Goal: Transaction & Acquisition: Purchase product/service

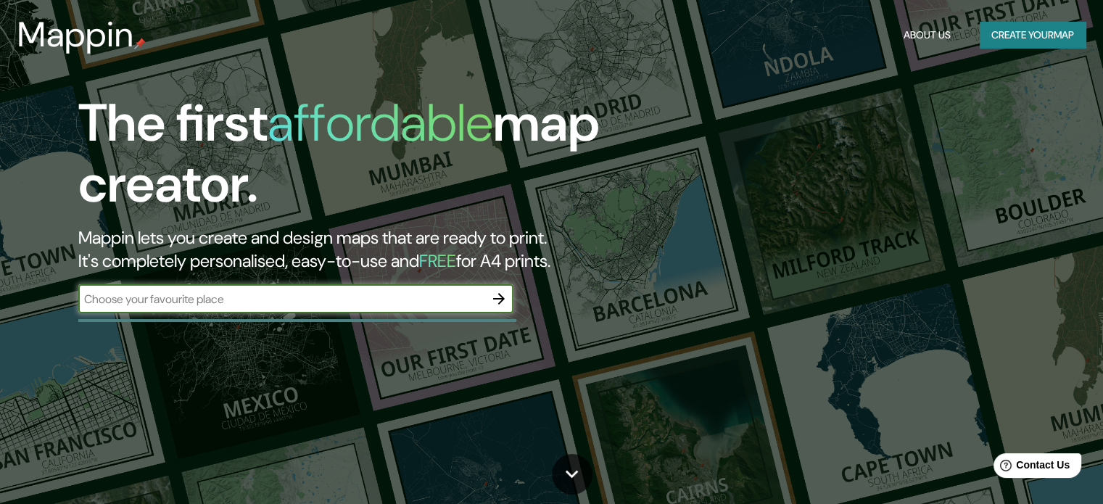
drag, startPoint x: 0, startPoint y: 0, endPoint x: 146, endPoint y: 305, distance: 338.5
click at [146, 305] on input "text" at bounding box center [281, 299] width 406 height 17
type input "san antonio"
click at [493, 303] on icon "button" at bounding box center [498, 298] width 17 height 17
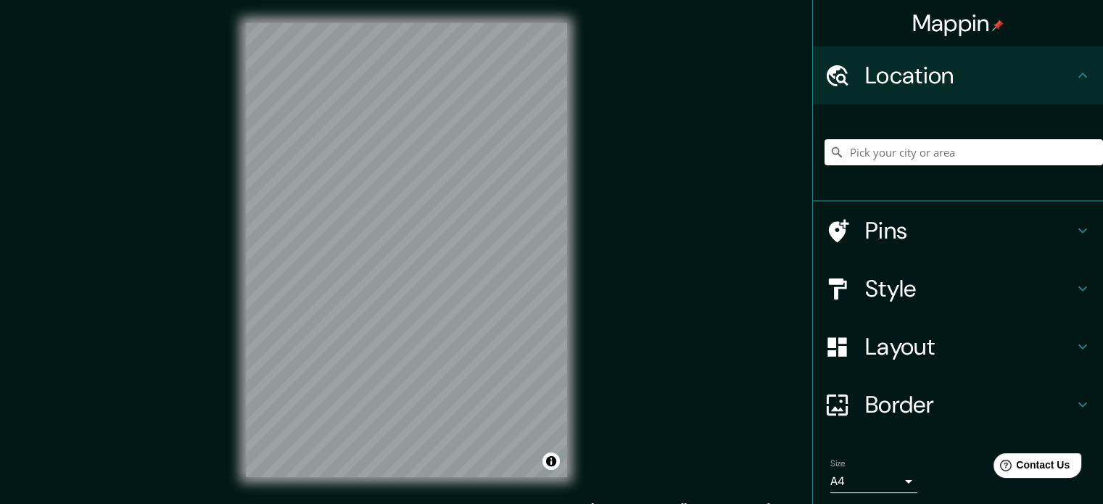
click at [917, 147] on input "Pick your city or area" at bounding box center [964, 152] width 279 height 26
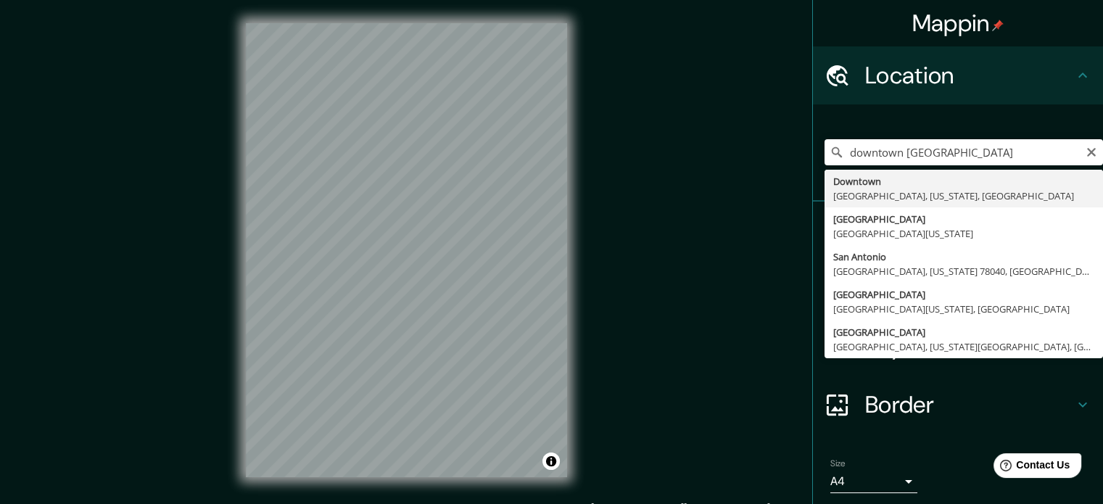
type input "[GEOGRAPHIC_DATA], [GEOGRAPHIC_DATA], [US_STATE], [GEOGRAPHIC_DATA]"
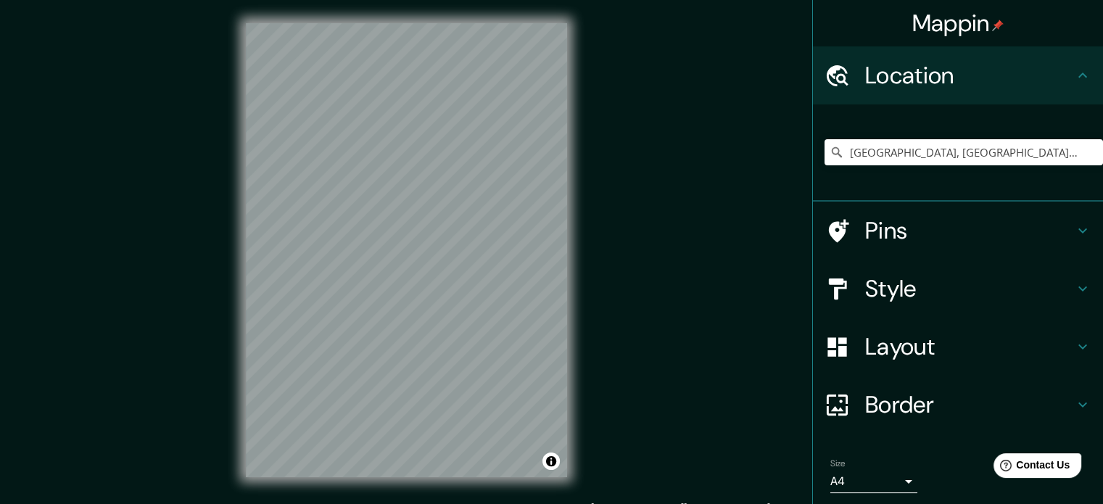
click at [974, 400] on h4 "Border" at bounding box center [970, 404] width 209 height 29
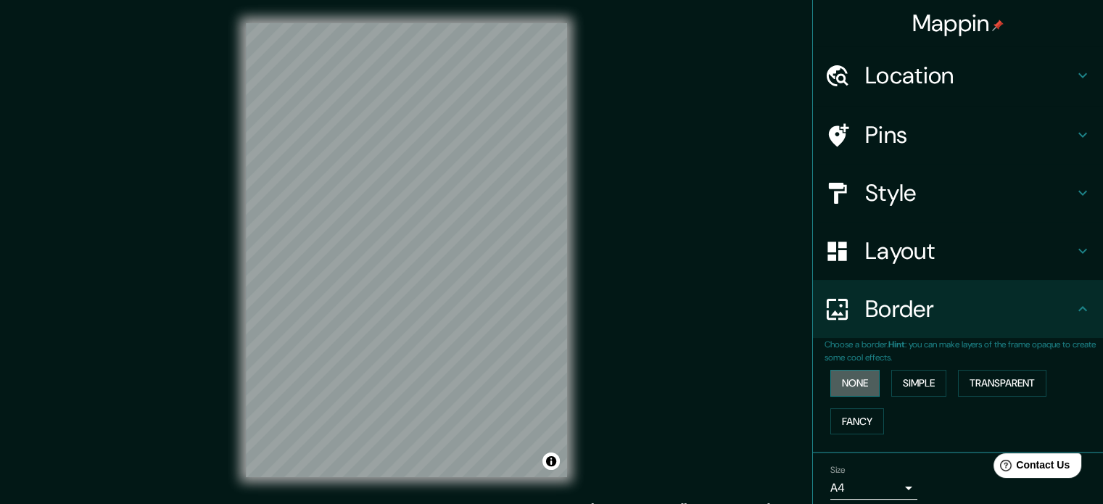
click at [842, 377] on button "None" at bounding box center [855, 383] width 49 height 27
click at [892, 379] on button "Simple" at bounding box center [919, 383] width 55 height 27
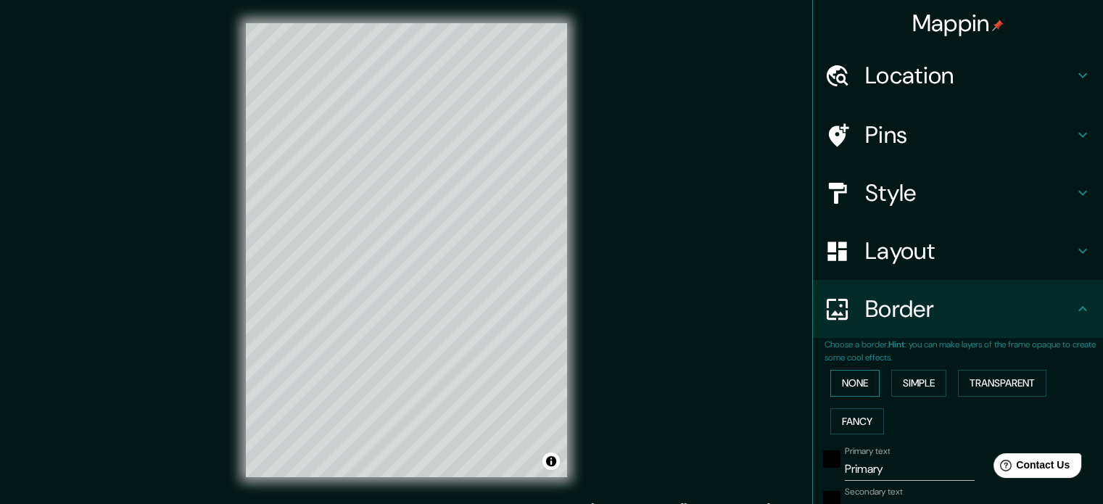
click at [850, 379] on button "None" at bounding box center [855, 383] width 49 height 27
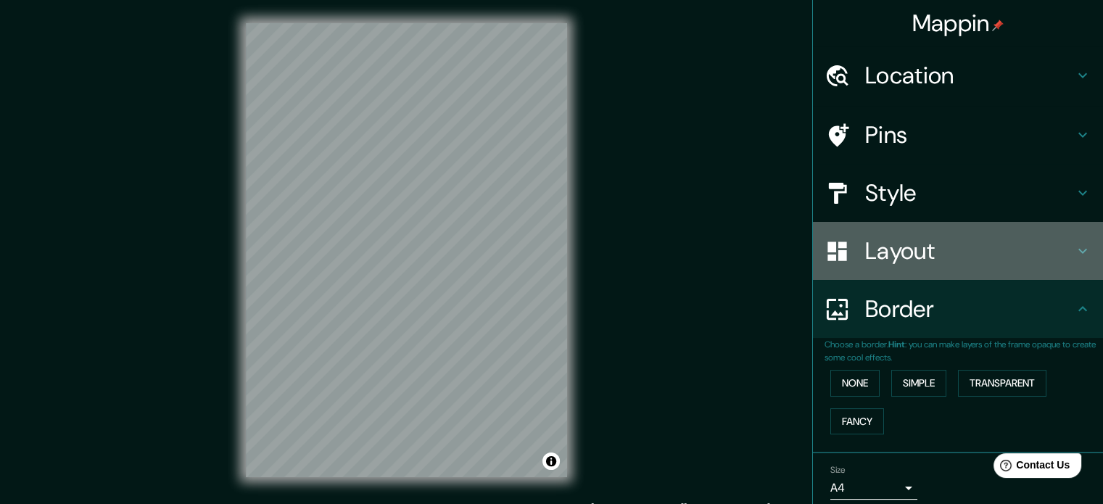
click at [916, 255] on h4 "Layout" at bounding box center [970, 251] width 209 height 29
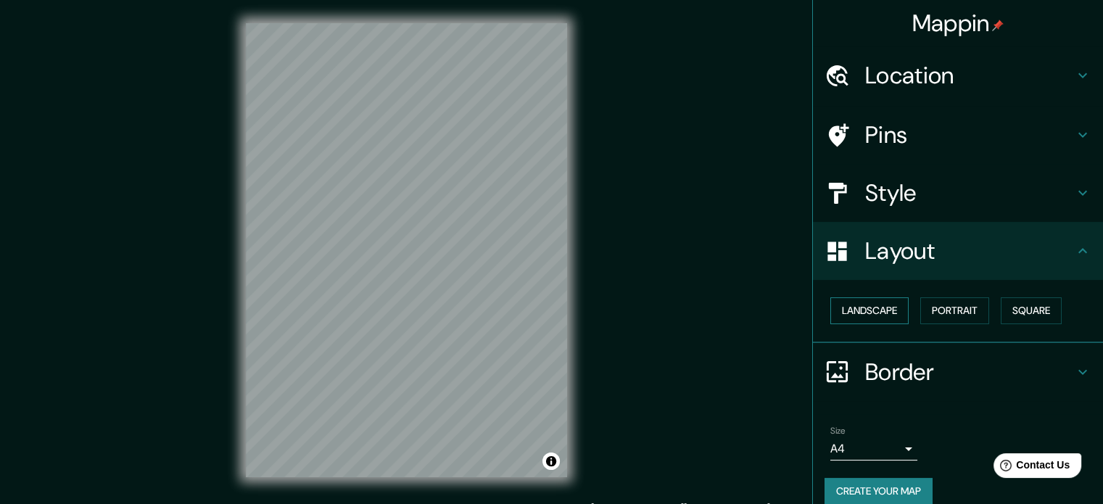
click at [880, 311] on button "Landscape" at bounding box center [870, 310] width 78 height 27
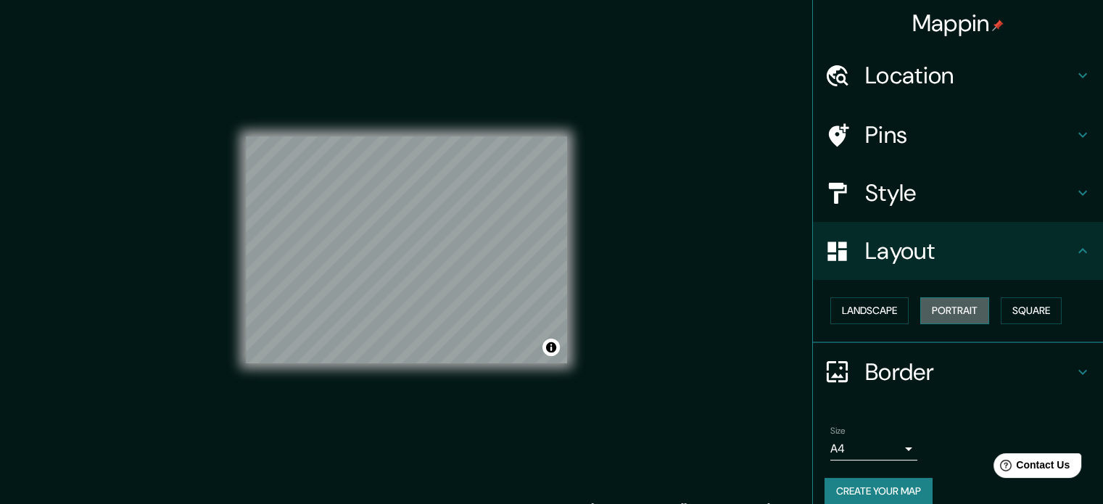
click at [977, 306] on button "Portrait" at bounding box center [955, 310] width 69 height 27
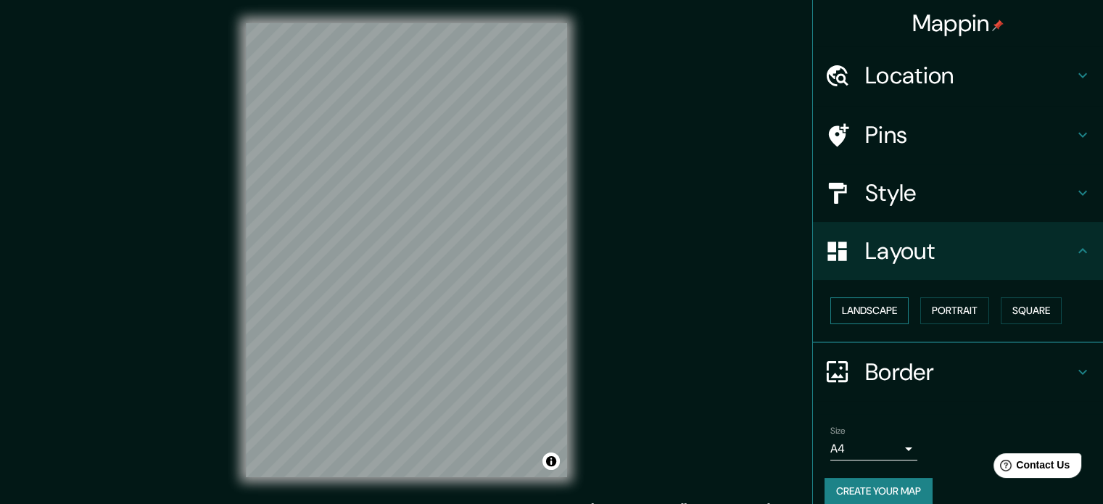
click at [892, 310] on button "Landscape" at bounding box center [870, 310] width 78 height 27
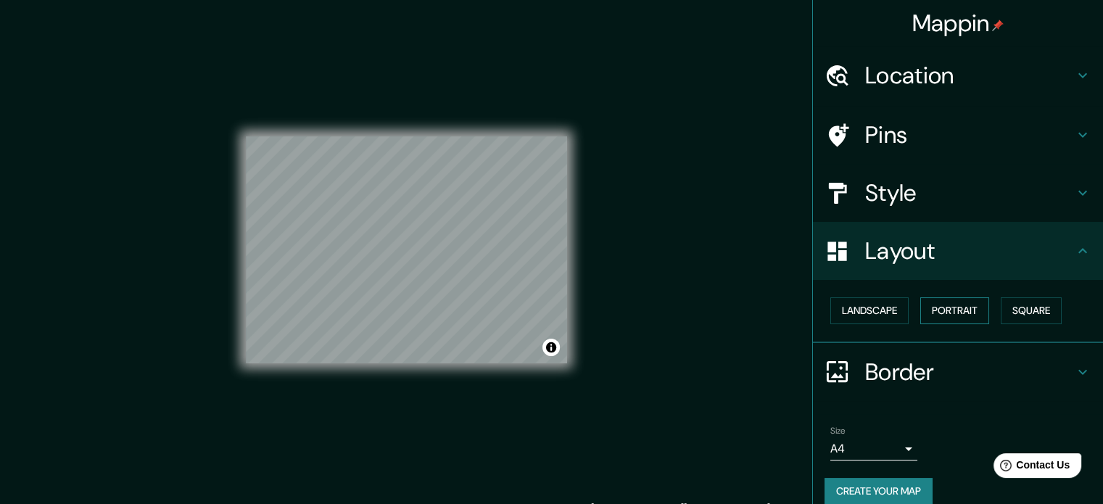
click at [940, 313] on button "Portrait" at bounding box center [955, 310] width 69 height 27
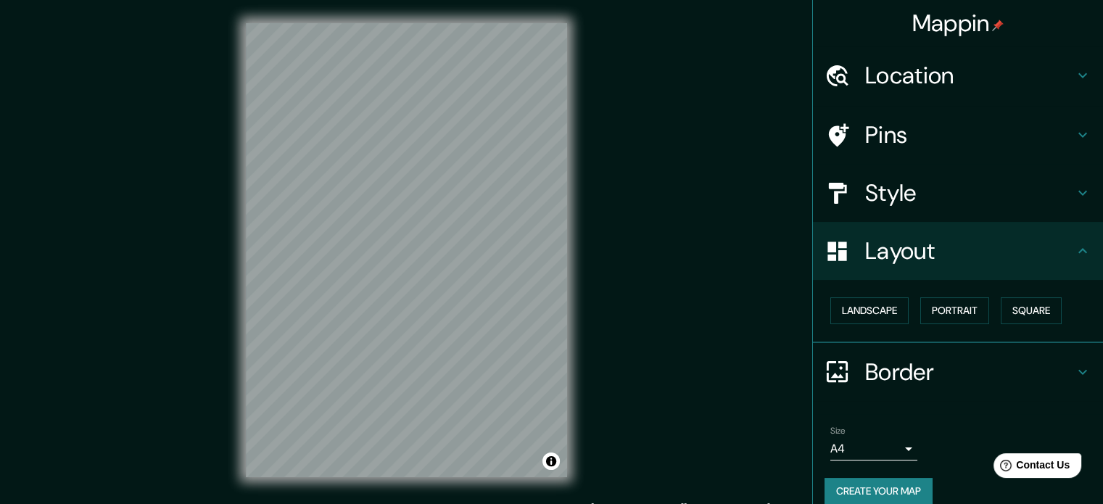
click at [920, 194] on h4 "Style" at bounding box center [970, 192] width 209 height 29
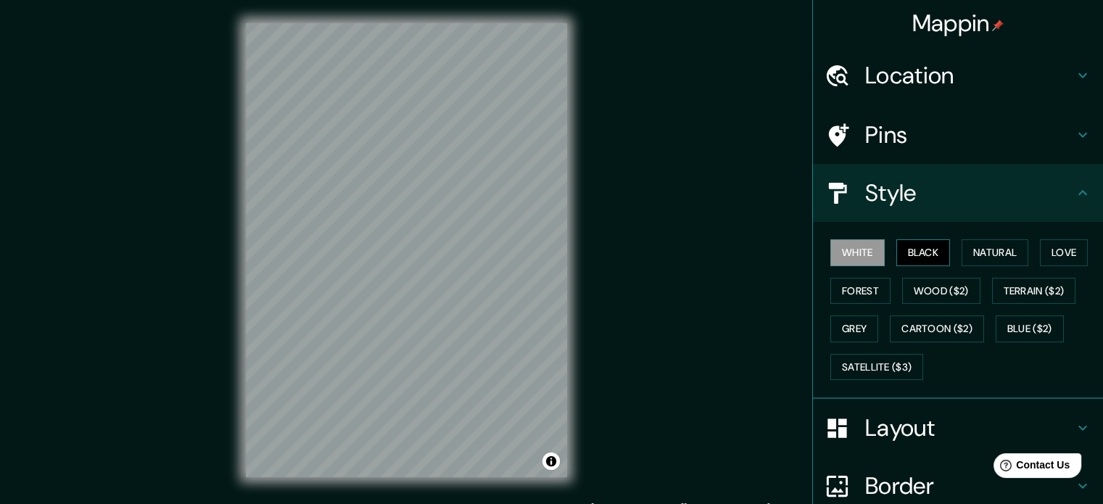
click at [914, 255] on button "Black" at bounding box center [924, 252] width 54 height 27
click at [851, 283] on button "Forest" at bounding box center [861, 291] width 60 height 27
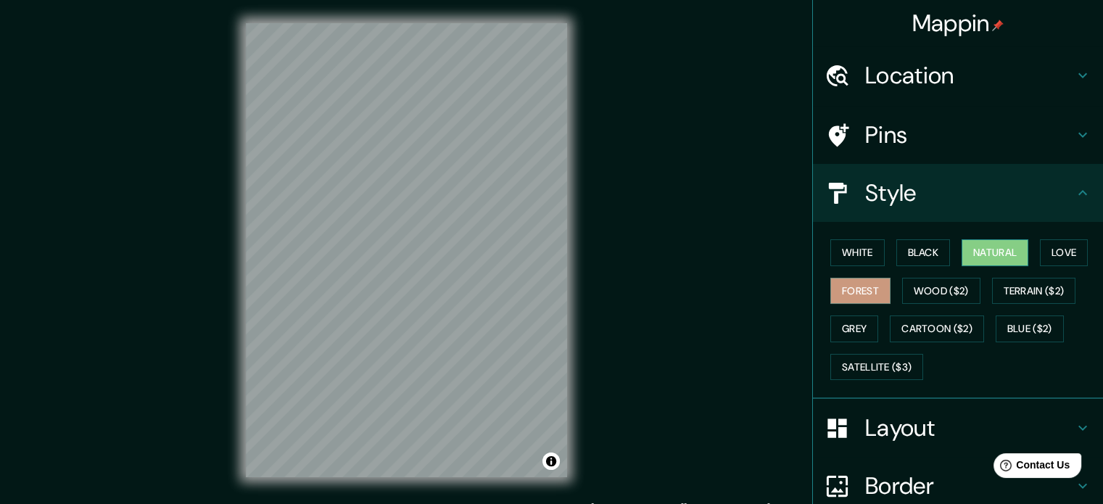
click at [975, 247] on button "Natural" at bounding box center [995, 252] width 67 height 27
click at [840, 249] on button "White" at bounding box center [858, 252] width 54 height 27
click at [856, 288] on button "Forest" at bounding box center [861, 291] width 60 height 27
click at [913, 249] on button "Black" at bounding box center [924, 252] width 54 height 27
click at [984, 247] on button "Natural" at bounding box center [995, 252] width 67 height 27
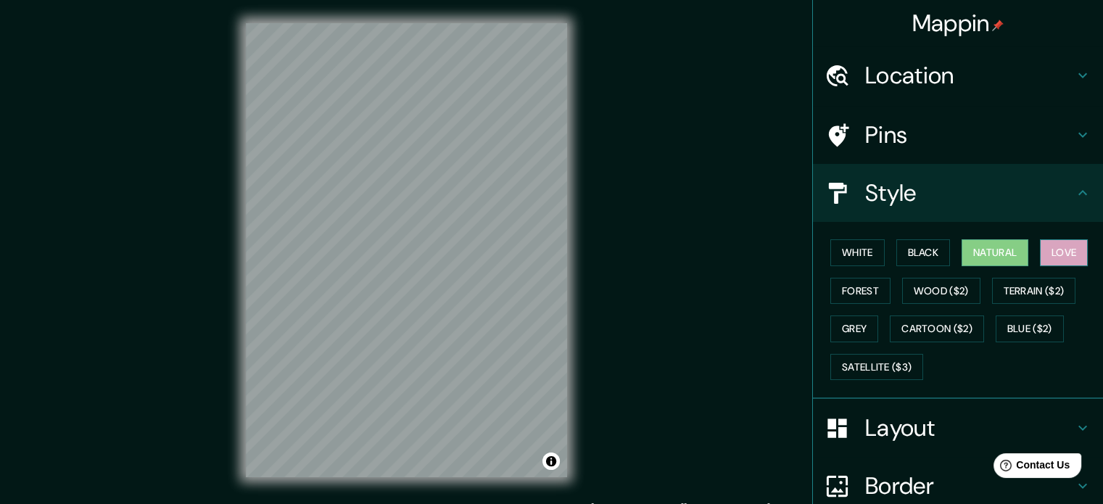
click at [1056, 246] on button "Love" at bounding box center [1064, 252] width 48 height 27
click at [856, 318] on button "Grey" at bounding box center [855, 329] width 48 height 27
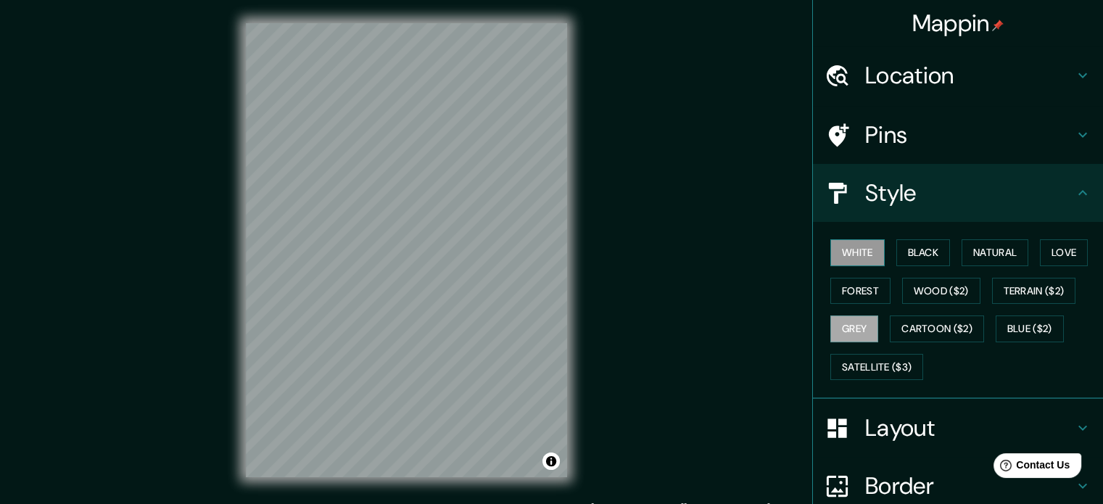
click at [843, 258] on button "White" at bounding box center [858, 252] width 54 height 27
